Goal: Task Accomplishment & Management: Manage account settings

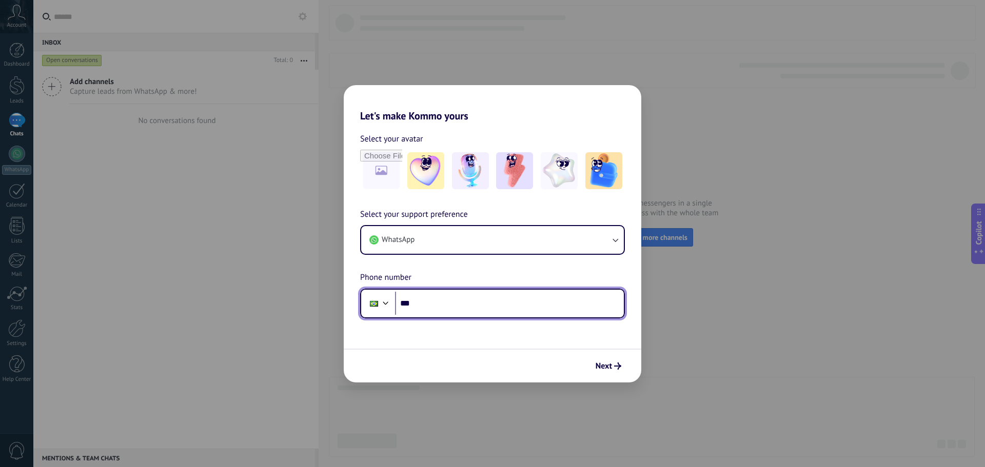
click at [529, 306] on input "***" at bounding box center [509, 304] width 229 height 24
click at [437, 303] on input "***" at bounding box center [509, 304] width 229 height 24
type input "**********"
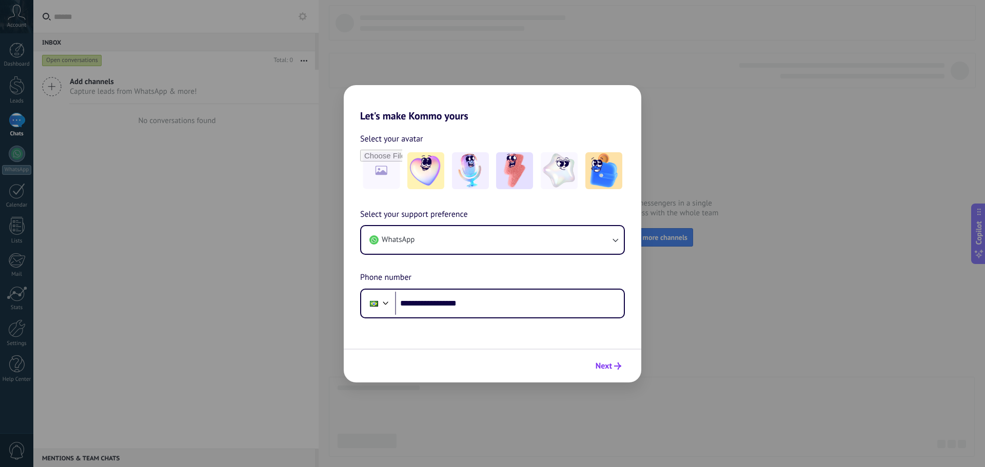
click at [615, 362] on button "Next" at bounding box center [608, 366] width 35 height 17
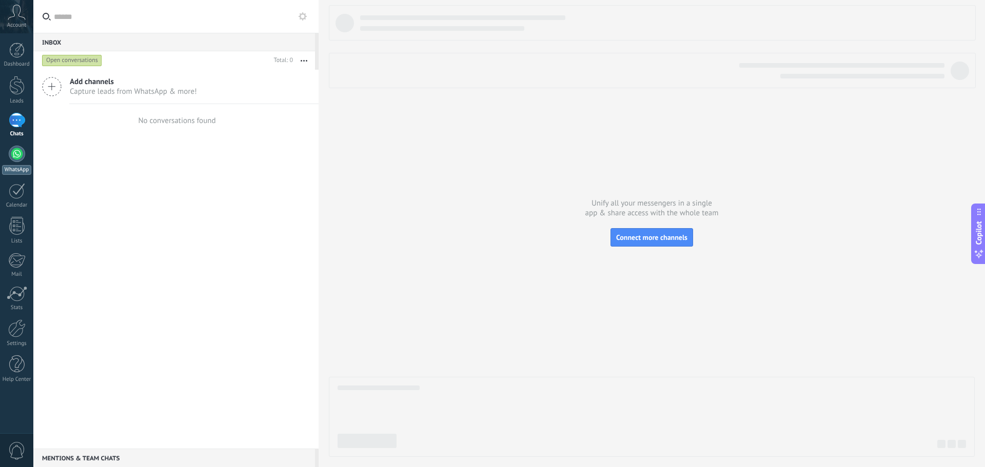
click at [19, 153] on div at bounding box center [17, 154] width 16 height 16
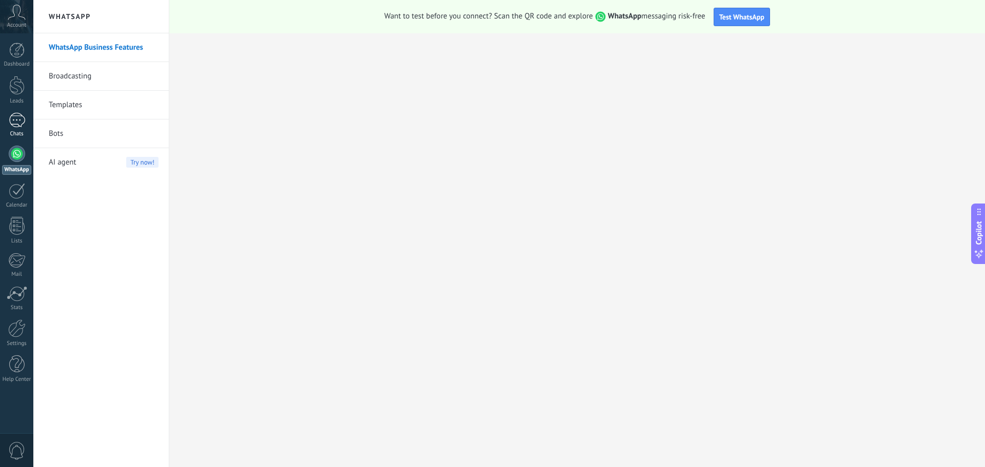
click at [17, 120] on div at bounding box center [17, 120] width 16 height 15
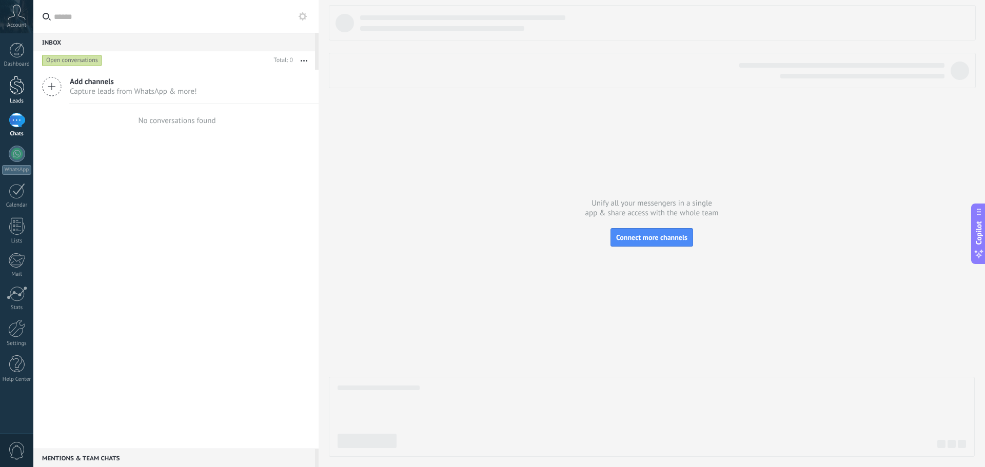
click at [17, 90] on div at bounding box center [16, 85] width 15 height 19
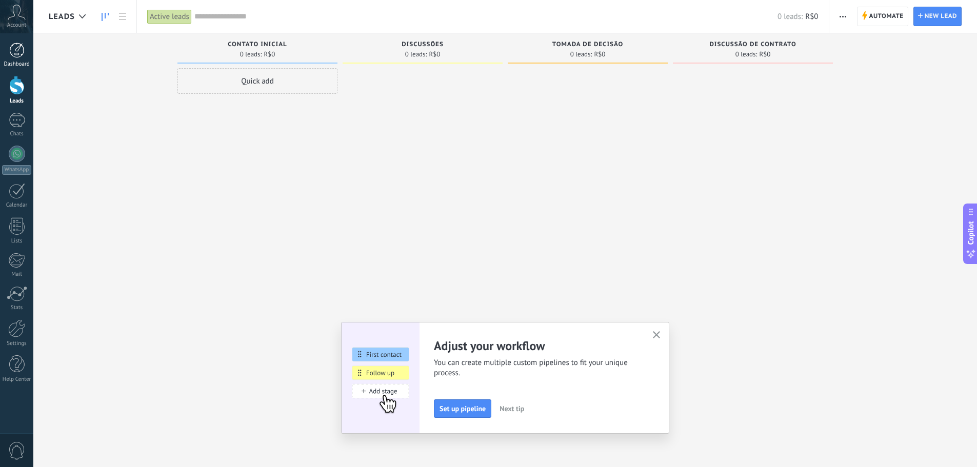
click at [12, 54] on div at bounding box center [16, 50] width 15 height 15
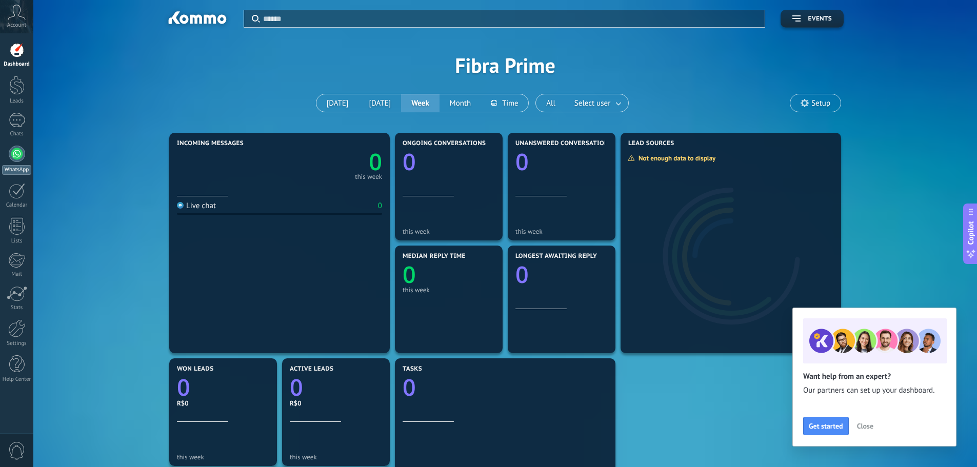
click at [19, 159] on div at bounding box center [17, 154] width 16 height 16
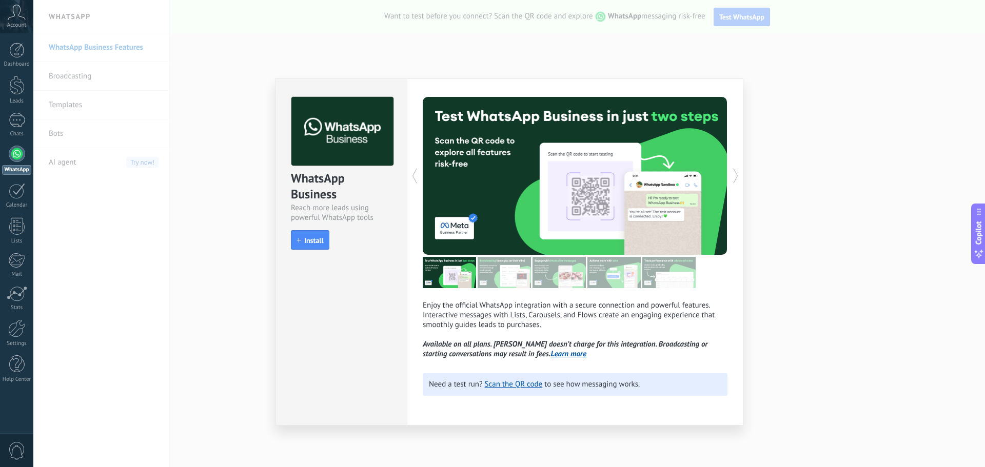
click at [804, 225] on div "WhatsApp Business Reach more leads using powerful WhatsApp tools install Instal…" at bounding box center [509, 233] width 952 height 467
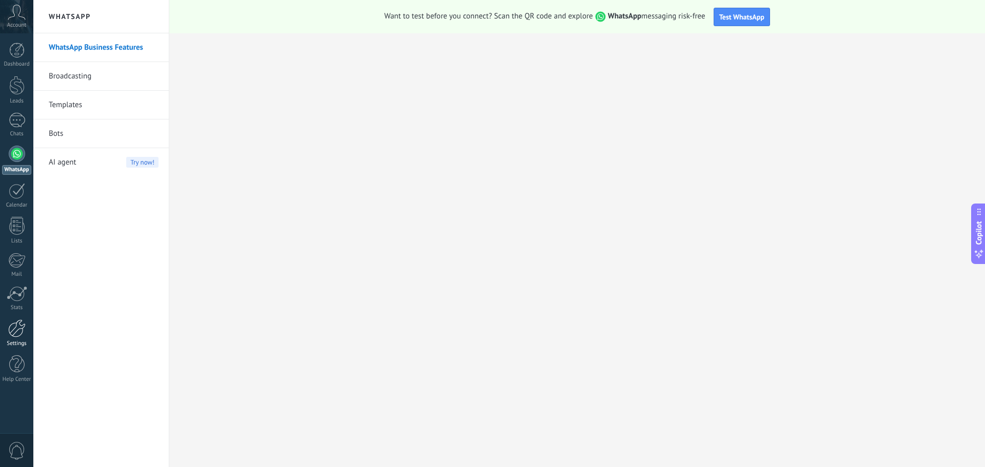
click at [13, 329] on div at bounding box center [16, 329] width 17 height 18
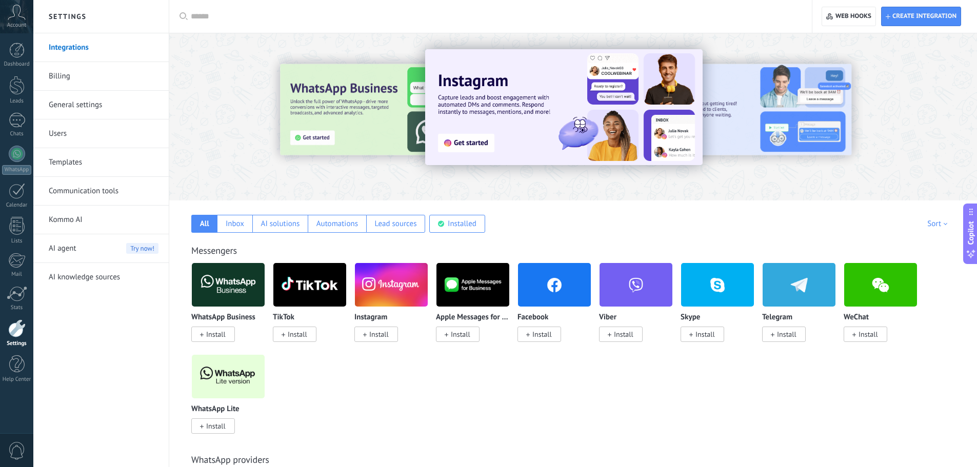
click at [97, 105] on link "General settings" at bounding box center [104, 105] width 110 height 29
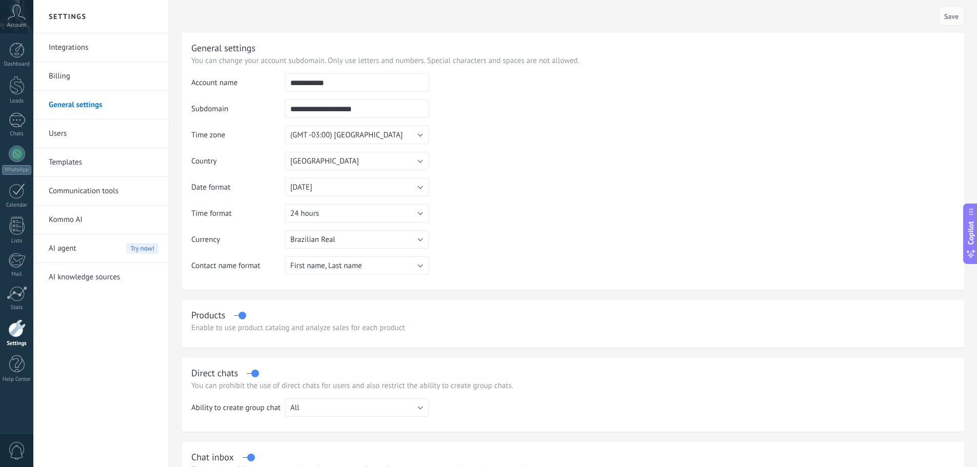
click at [15, 18] on icon at bounding box center [17, 12] width 18 height 15
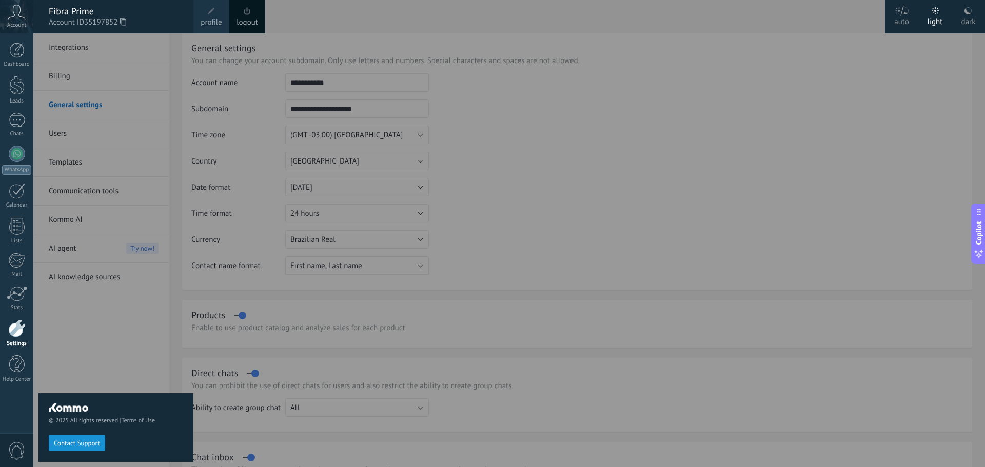
click at [217, 17] on span "profile" at bounding box center [211, 22] width 21 height 11
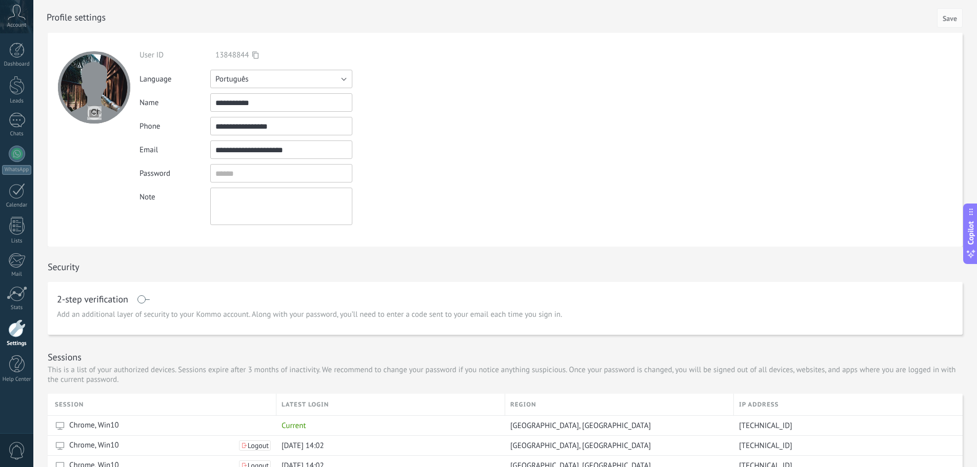
click at [248, 70] on button "Português" at bounding box center [281, 79] width 142 height 18
click at [246, 145] on span "[GEOGRAPHIC_DATA]" at bounding box center [276, 149] width 145 height 10
click at [263, 81] on button "[GEOGRAPHIC_DATA]" at bounding box center [281, 79] width 142 height 18
click at [244, 93] on span "English" at bounding box center [276, 97] width 145 height 10
click at [938, 15] on button "Save" at bounding box center [950, 17] width 26 height 19
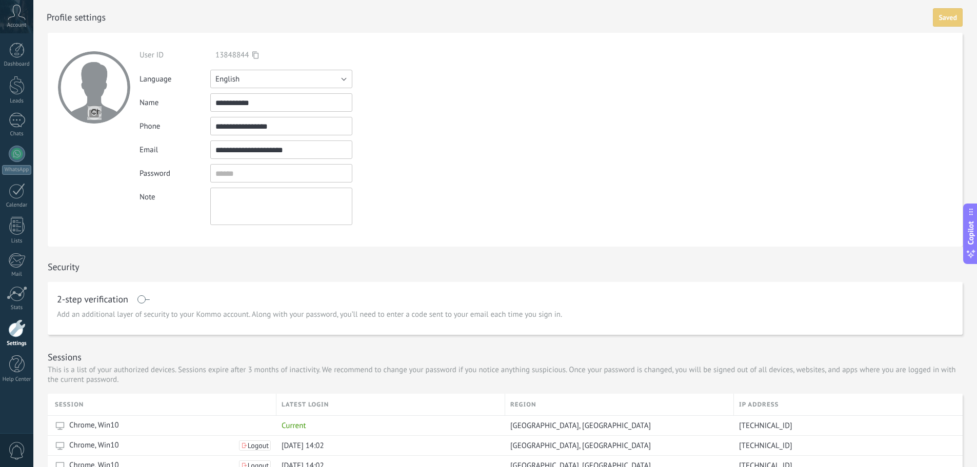
click at [274, 82] on button "English" at bounding box center [281, 79] width 142 height 18
click at [241, 129] on span "Português" at bounding box center [276, 132] width 145 height 10
click at [945, 22] on span "Save" at bounding box center [950, 18] width 14 height 7
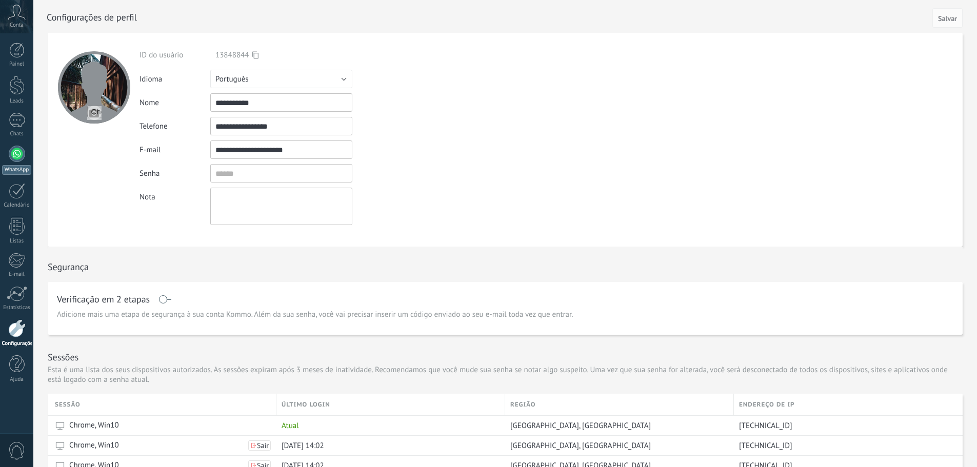
click at [12, 151] on div at bounding box center [17, 154] width 16 height 16
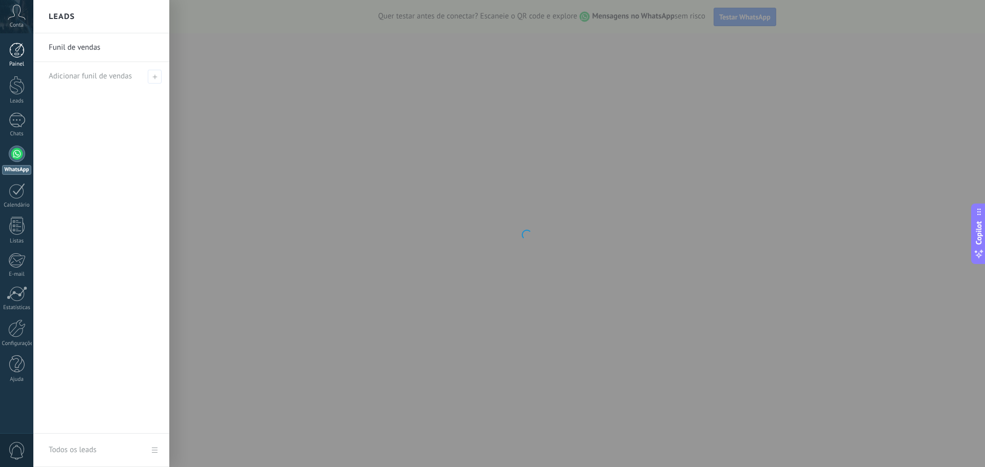
click at [23, 55] on div at bounding box center [16, 50] width 15 height 15
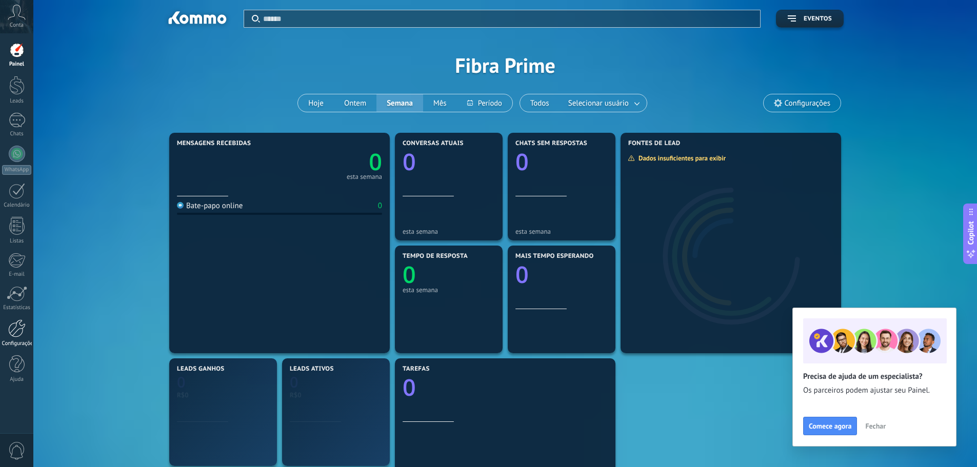
click at [14, 332] on div at bounding box center [16, 329] width 17 height 18
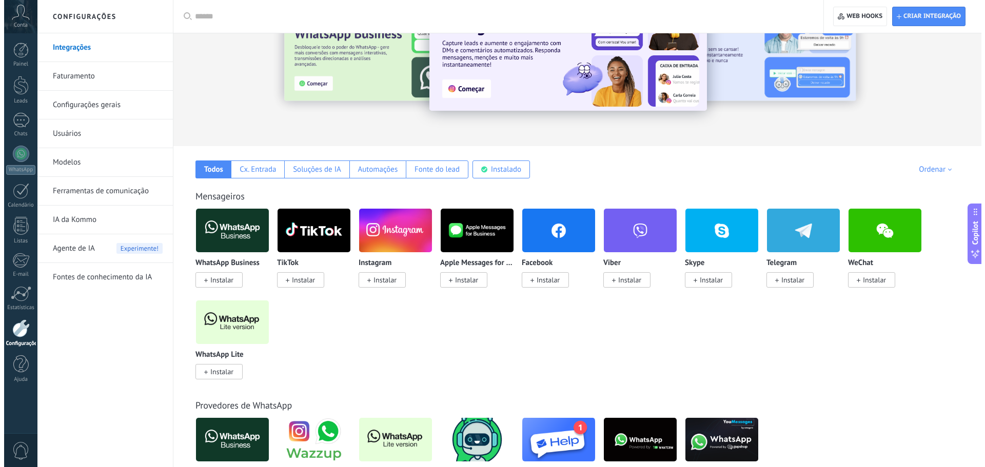
scroll to position [103, 0]
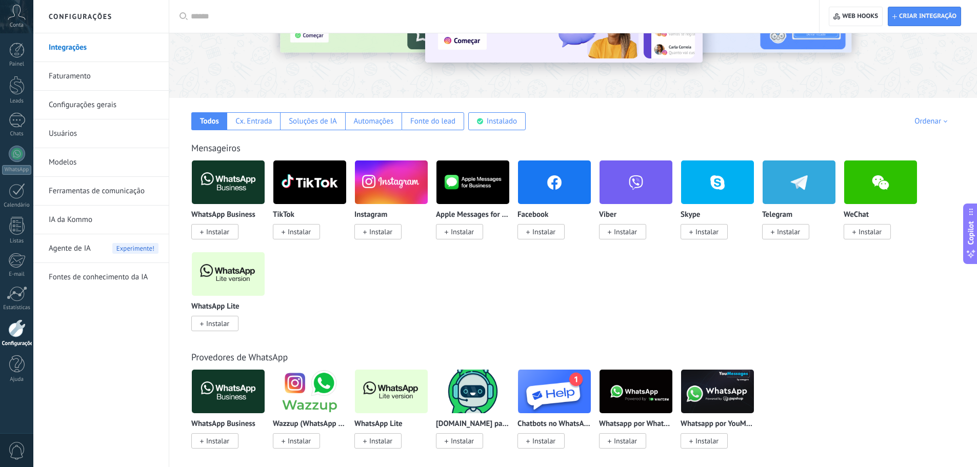
click at [218, 322] on span "Instalar" at bounding box center [217, 323] width 23 height 9
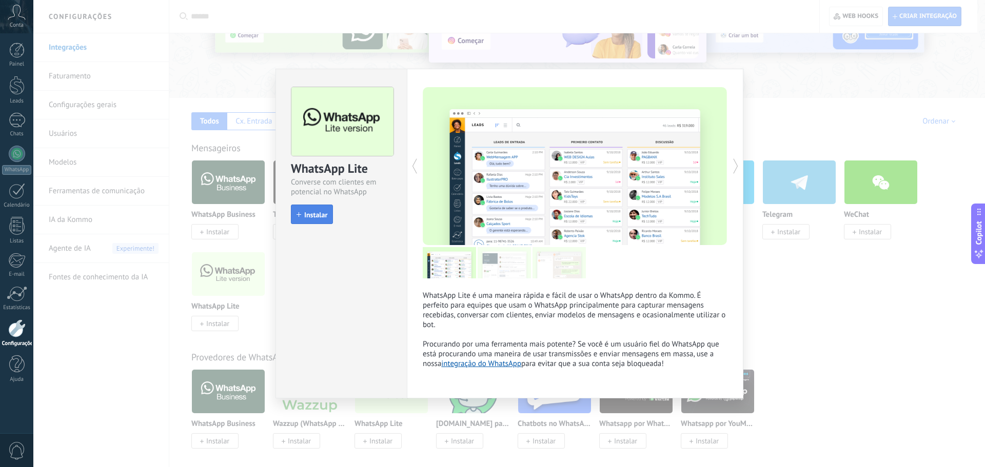
click at [317, 215] on span "Instalar" at bounding box center [315, 214] width 23 height 7
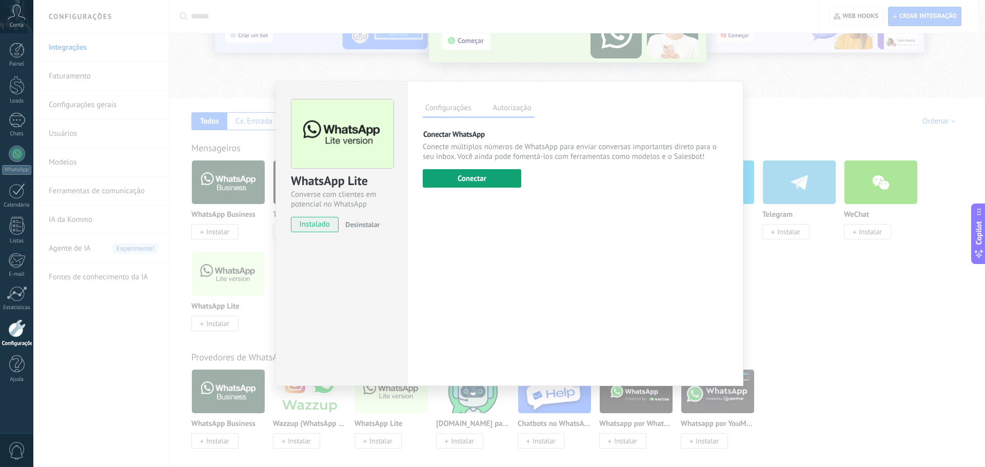
click at [477, 184] on button "Conectar" at bounding box center [472, 178] width 98 height 18
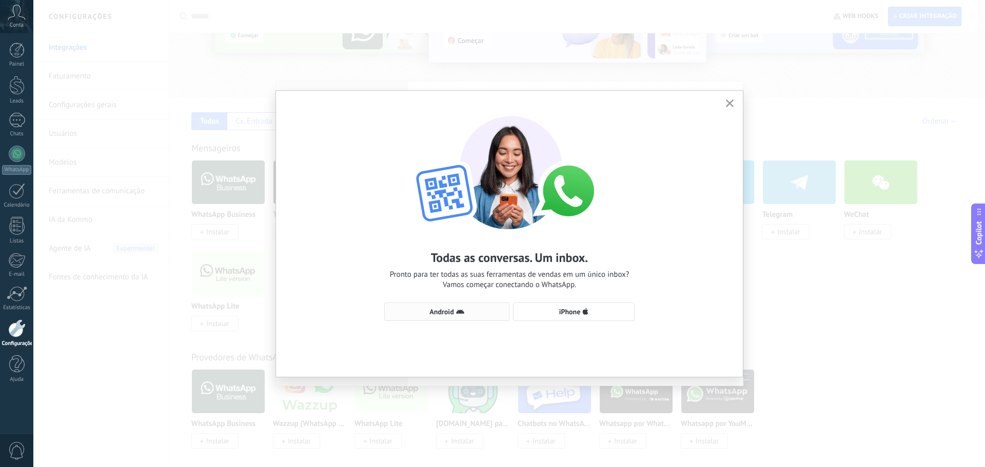
click at [473, 312] on span "Android" at bounding box center [447, 312] width 114 height 8
